Goal: Find specific page/section: Find specific page/section

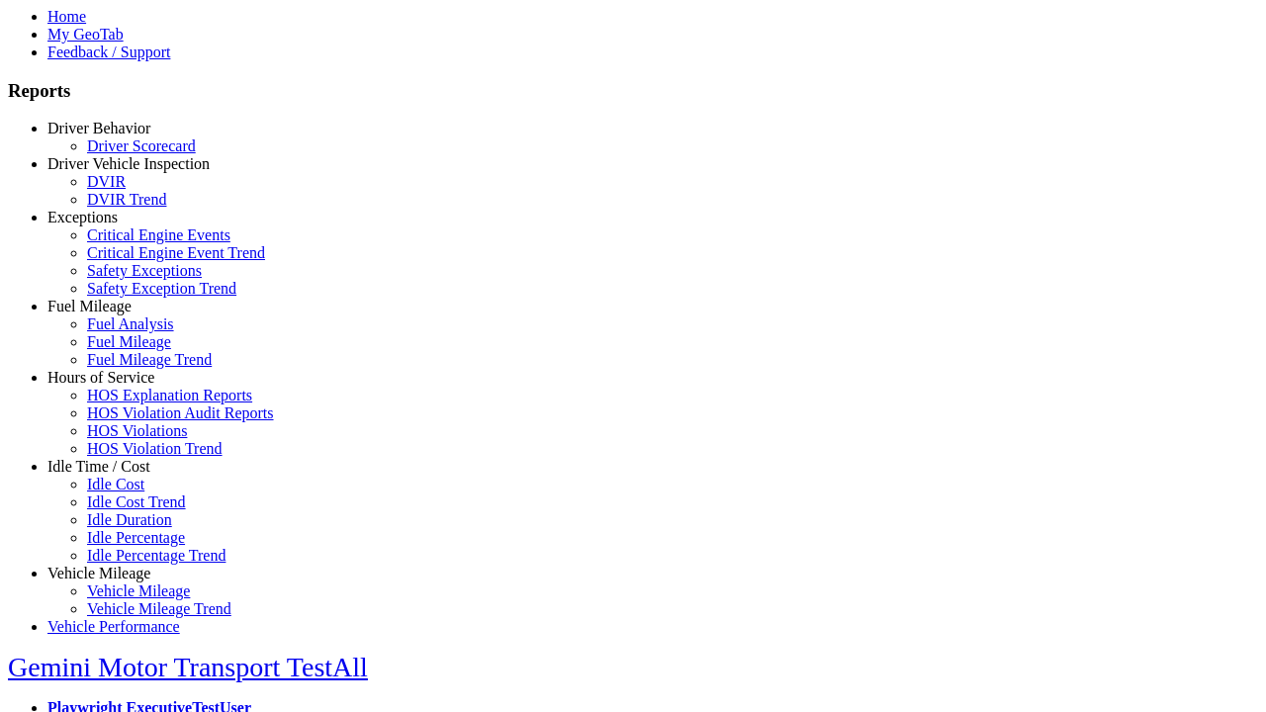
click at [114, 226] on link "Exceptions" at bounding box center [82, 217] width 70 height 17
click at [129, 243] on link "Critical Engine Events" at bounding box center [158, 235] width 143 height 17
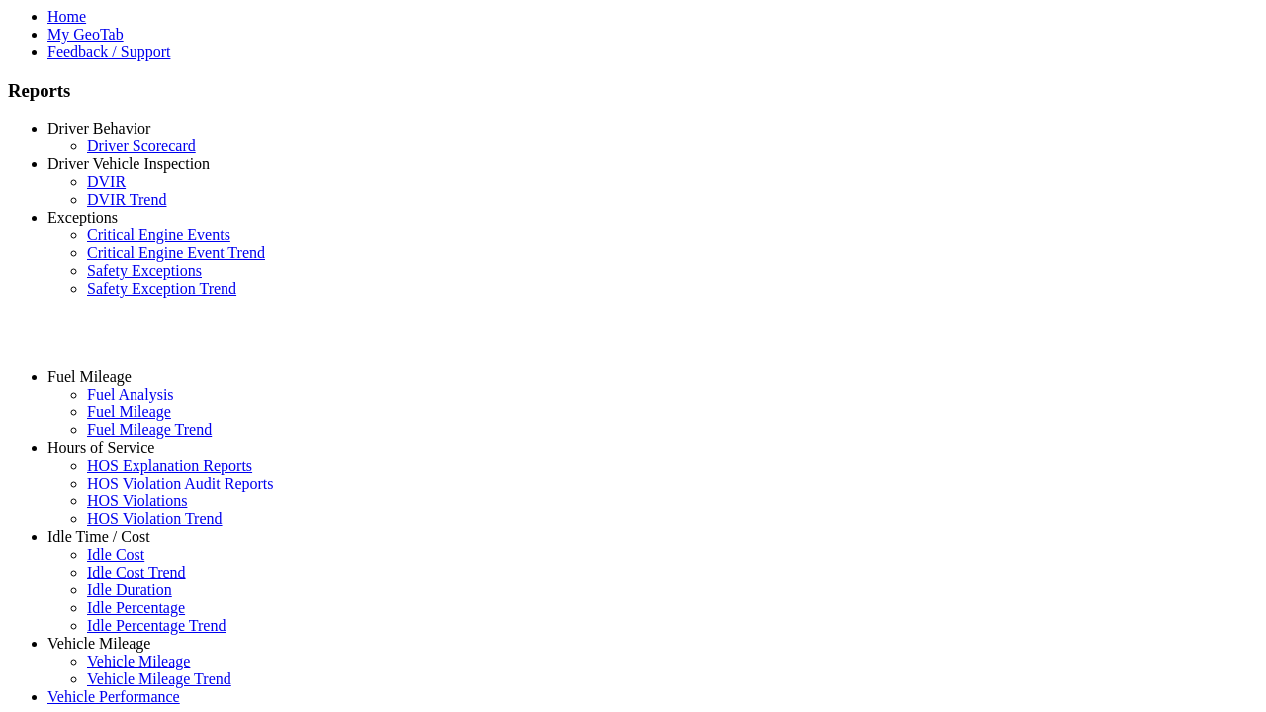
select select "**********"
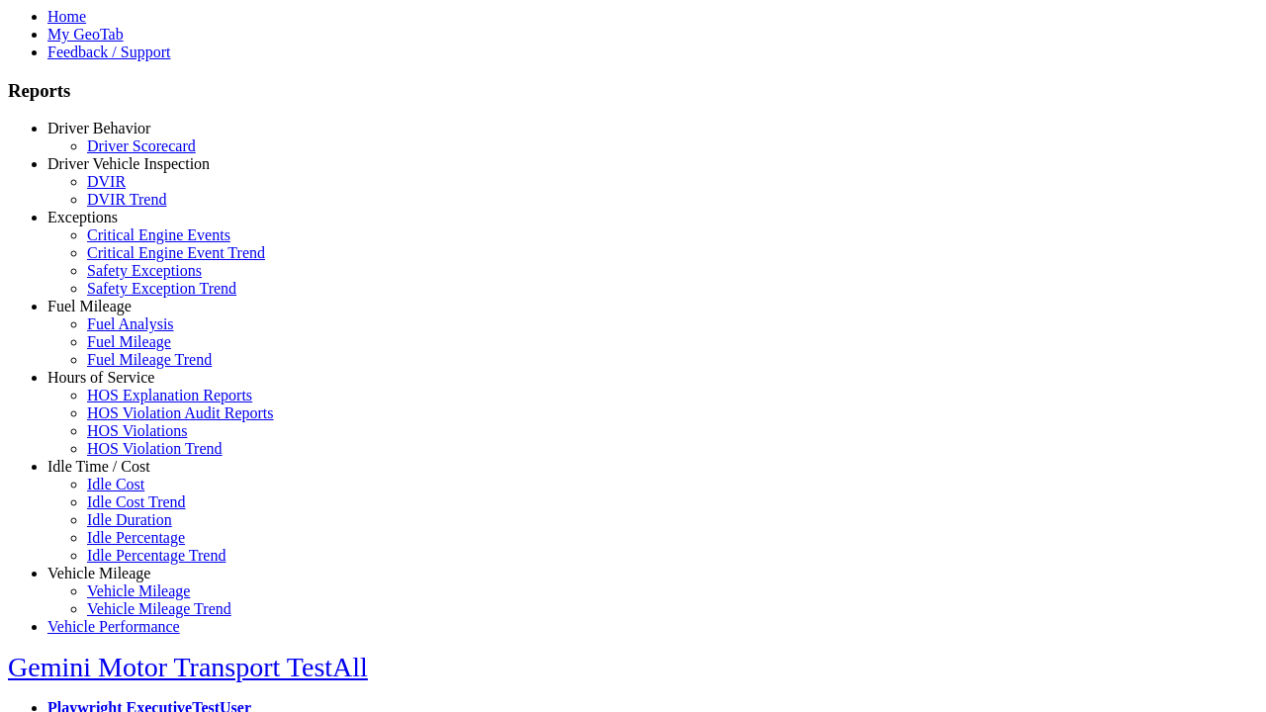
type input "**********"
